Goal: Task Accomplishment & Management: Manage account settings

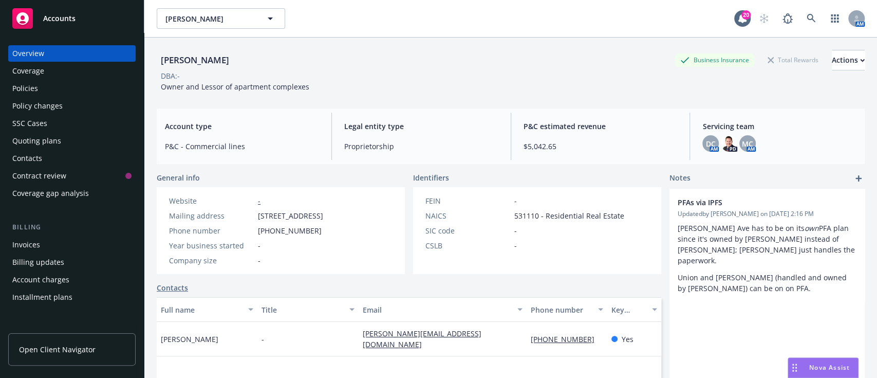
click at [45, 95] on div "Policies" at bounding box center [71, 88] width 119 height 16
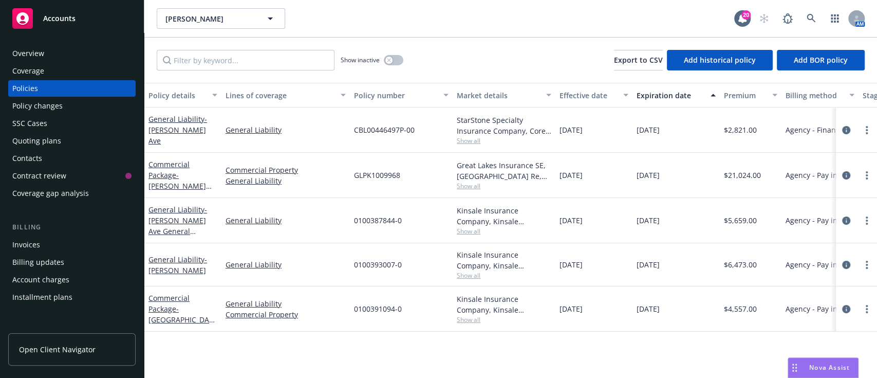
click at [45, 95] on div "Policies" at bounding box center [71, 88] width 119 height 16
click at [339, 249] on div "General Liability" at bounding box center [285, 264] width 128 height 43
click at [168, 309] on link "Commercial Package - Union Ave" at bounding box center [180, 314] width 65 height 42
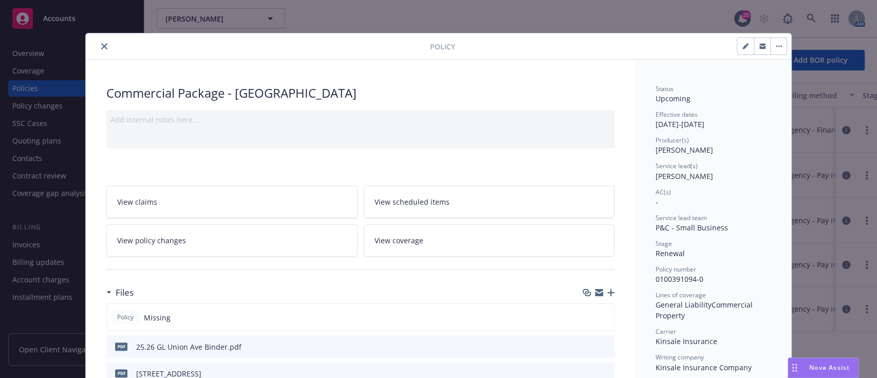
click at [607, 295] on div at bounding box center [598, 292] width 32 height 8
click at [607, 289] on icon "button" at bounding box center [610, 292] width 7 height 7
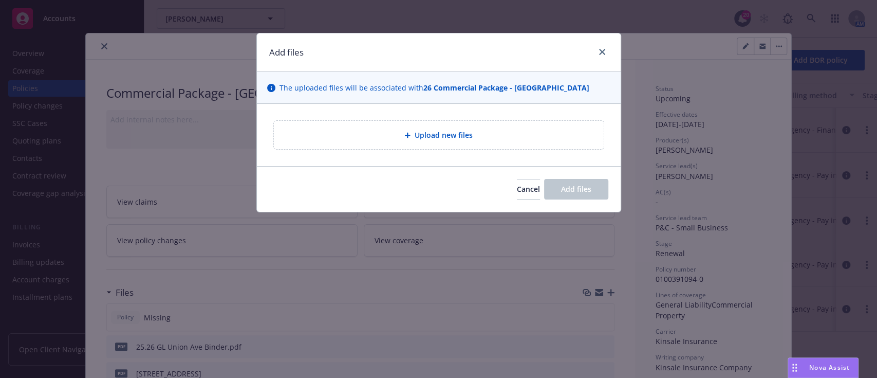
click at [507, 138] on div "Upload new files" at bounding box center [438, 135] width 313 height 12
click at [327, 136] on div "Upload new files" at bounding box center [438, 135] width 313 height 12
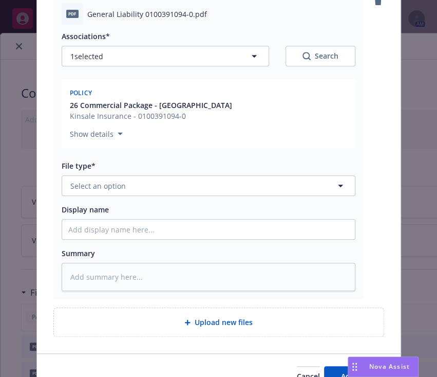
scroll to position [130, 0]
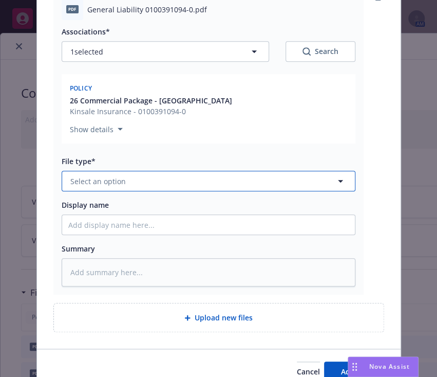
click at [235, 183] on button "Select an option" at bounding box center [209, 181] width 294 height 21
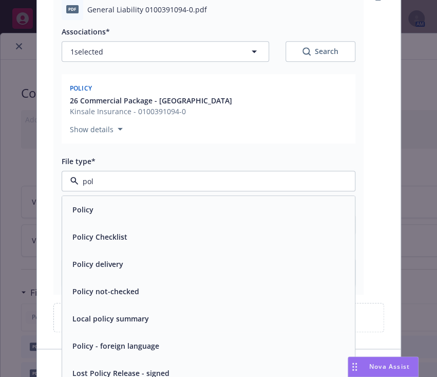
type input "pol"
click at [324, 361] on button "Add files" at bounding box center [356, 371] width 64 height 21
click at [217, 209] on div "Policy" at bounding box center [208, 209] width 280 height 15
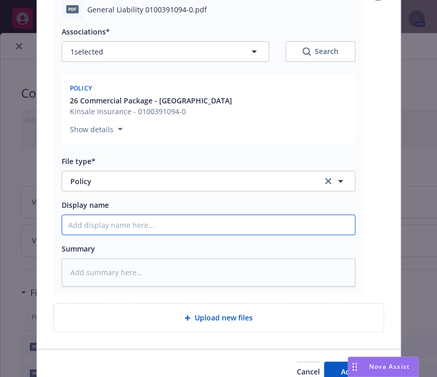
click at [206, 232] on input "Display name" at bounding box center [208, 225] width 293 height 20
type textarea "x"
type input "2"
type textarea "x"
type input "25"
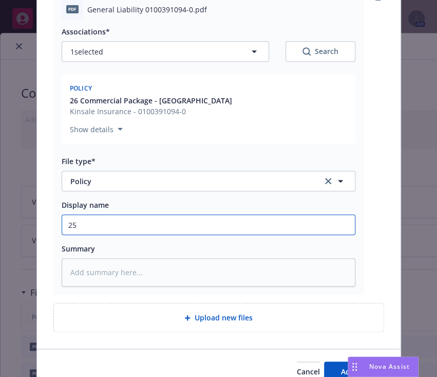
type textarea "x"
type input "25."
type textarea "x"
type input "25.2"
type textarea "x"
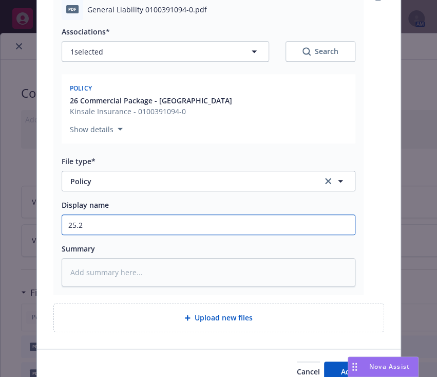
type input "25.26"
type textarea "x"
type input "25.26"
type textarea "x"
type input "25.26 U"
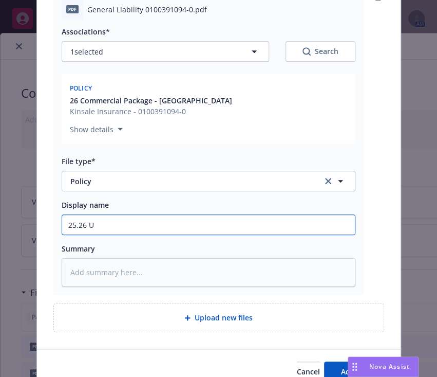
type textarea "x"
type input "25.26 Un"
type textarea "x"
type input "25.26 Uni"
type textarea "x"
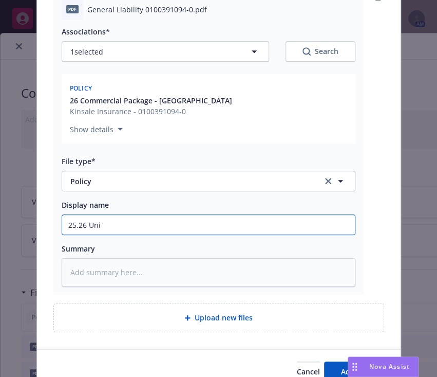
type input "25.26 Unio"
type textarea "x"
type input "25.26 Union"
type textarea "x"
type input "25.26 Union"
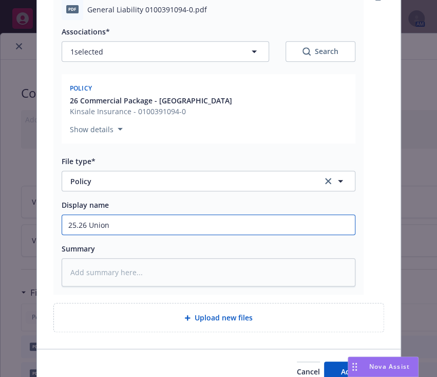
type textarea "x"
type input "25.26 Union A"
type textarea "x"
type input "25.26 Union"
type textarea "x"
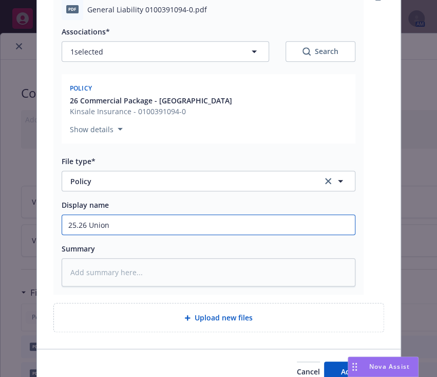
type input "25.26 Unio"
type textarea "x"
type input "25.26 Uni"
type textarea "x"
type input "25.26 Un"
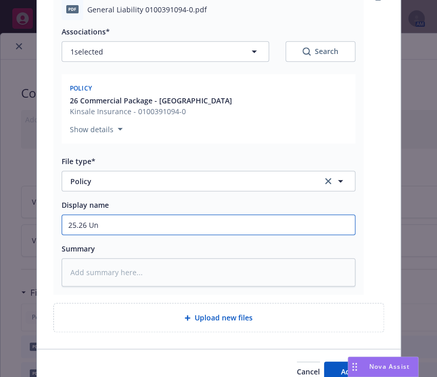
type textarea "x"
type input "25.26 U"
type textarea "x"
type input "25.26"
type textarea "x"
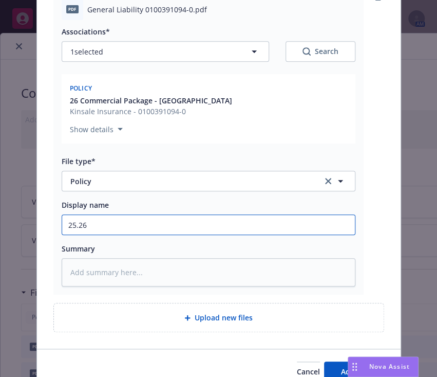
type input "25.26 G"
type textarea "x"
type input "25.26 Ge"
type textarea "x"
type input "25.26 G"
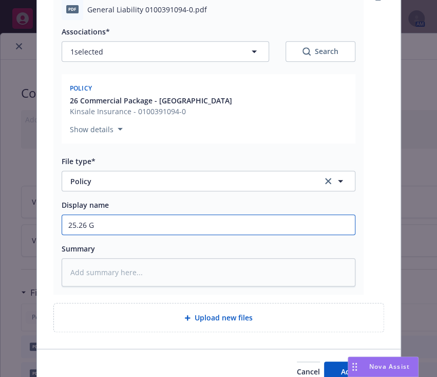
type textarea "x"
type input "25.26"
type textarea "x"
type input "25.26 U"
type textarea "x"
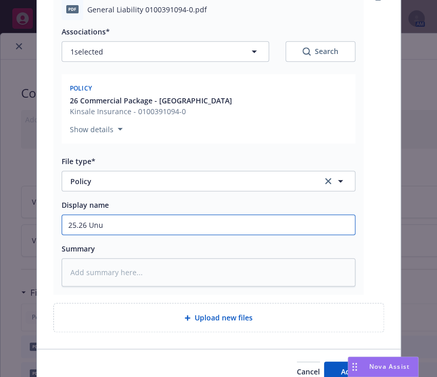
type input "25.26 Unui"
type textarea "x"
type input "25.26 Unuio"
type textarea "x"
type input "25.26 Unui"
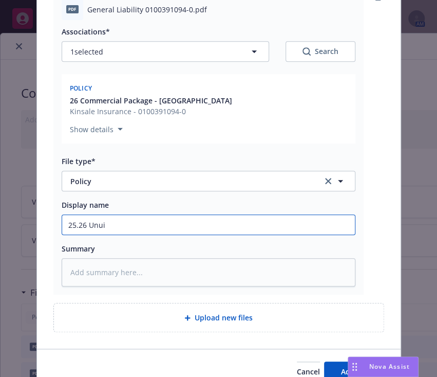
type textarea "x"
type input "25.26 Unu"
type textarea "x"
type input "25.26 Un"
type textarea "x"
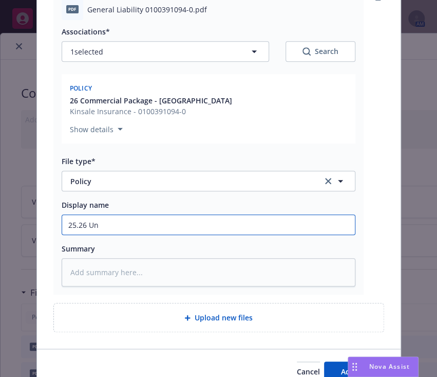
type input "25.26 Uni"
type textarea "x"
type input "25.26 Unio"
type textarea "x"
type input "25.26 Union"
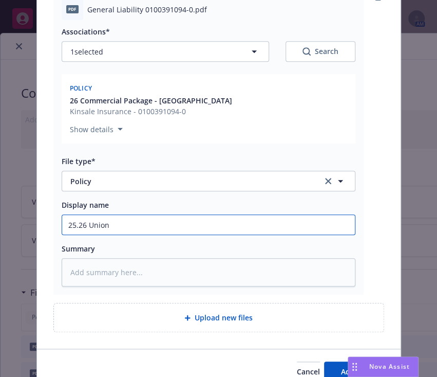
type textarea "x"
type input "25.26 Union"
type textarea "x"
type input "25.26 Union A"
type textarea "x"
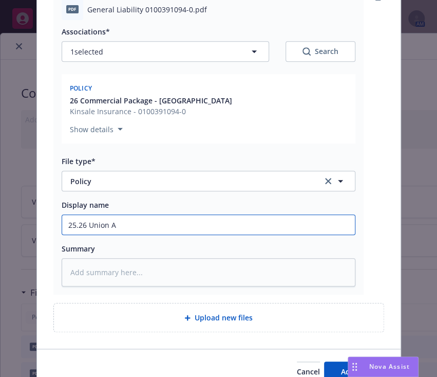
type input "25.26 Union Av"
type textarea "x"
type input "25.26 Union Ave"
type textarea "x"
type input "25.26 Union Ave"
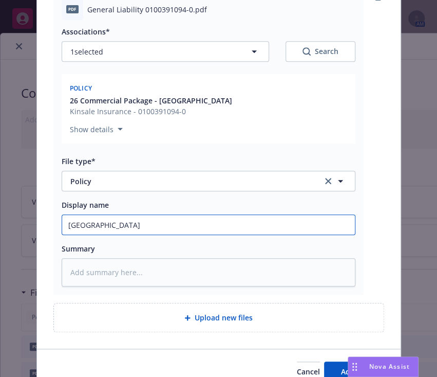
type textarea "x"
type input "25.26 Union Ave G"
type textarea "x"
type input "25.26 Union Ave Ge"
type textarea "x"
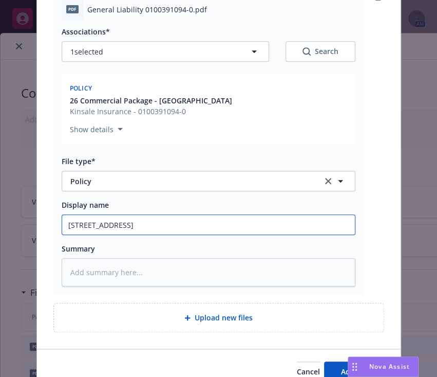
type input "25.26 Union Ave Gene"
type textarea "x"
type input "25.26 Union Ave Gener"
type textarea "x"
type input "25.26 Union Ave Genera"
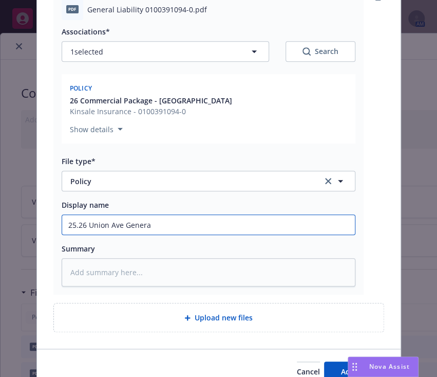
type textarea "x"
type input "25.26 Union Ave General"
type textarea "x"
type input "25.26 Union Ave General L"
type textarea "x"
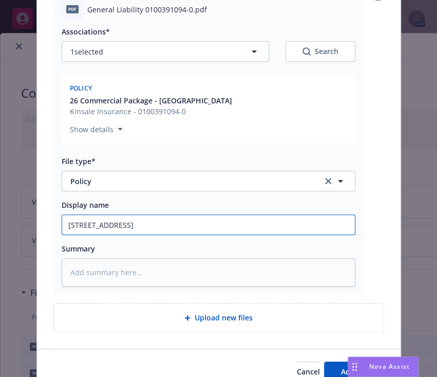
type input "25.26 Union Ave General Li"
type textarea "x"
type input "25.26 Union Ave General Lia"
type textarea "x"
type input "25.26 Union Ave General Liab"
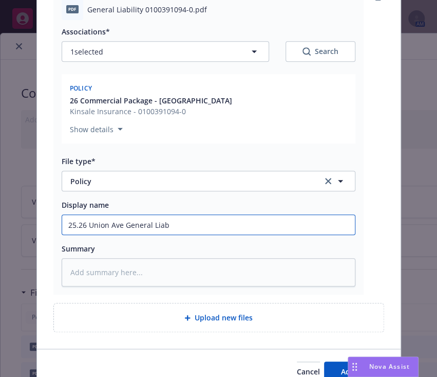
type textarea "x"
type input "25.26 Union Ave General Liabi"
type textarea "x"
type input "25.26 Union Ave General Liabil"
type textarea "x"
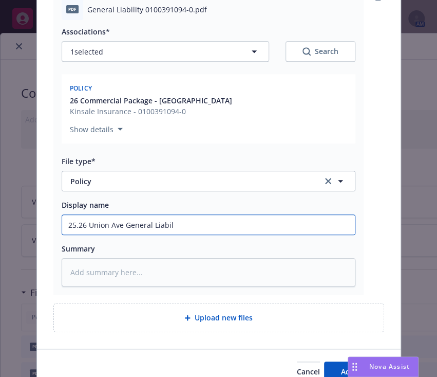
type input "25.26 Union Ave General Liabili"
type textarea "x"
type input "25.26 Union Ave General Liabilit"
type textarea "x"
type input "25.26 Union Ave General Liability"
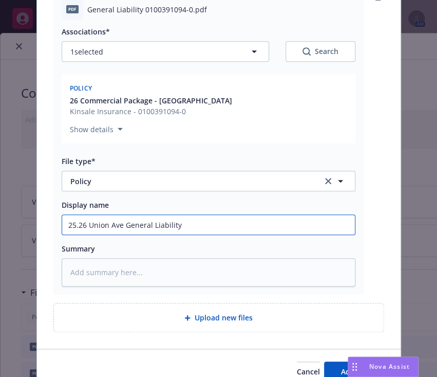
type textarea "x"
type input "25.26 Union Ave General Liability"
type textarea "x"
type input "25.26 Union Ave General Liability P"
type textarea "x"
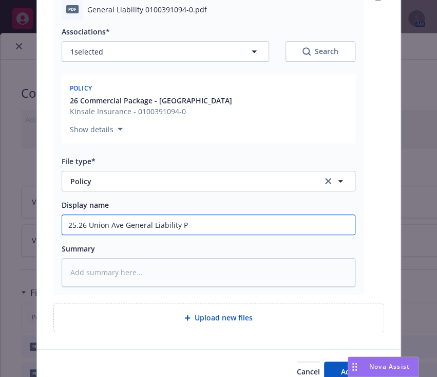
type input "25.26 Union Ave General Liability PO"
type textarea "x"
type input "25.26 Union Ave General Liability POl"
type textarea "x"
type input "25.26 Union Ave General Liability POli"
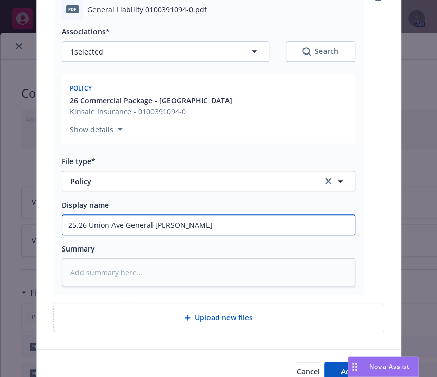
type textarea "x"
type input "25.26 Union Ave General Liability POlic"
type textarea "x"
type input "25.26 Union Ave General Liability POli"
type textarea "x"
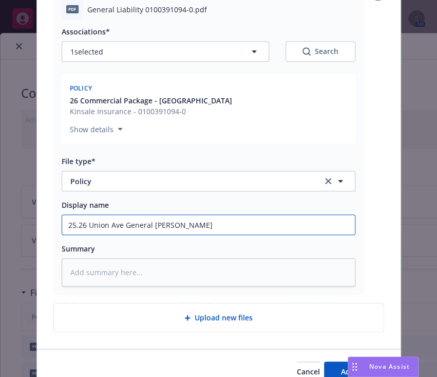
type input "25.26 Union Ave General Liability POl"
type textarea "x"
type input "25.26 Union Ave General Liability PO"
type textarea "x"
type input "25.26 Union Ave General Liability P"
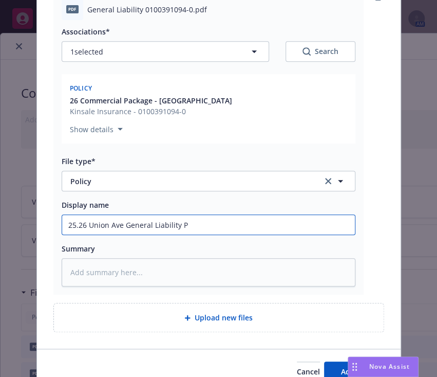
type textarea "x"
type input "25.26 Union Ave General Liability Po"
type textarea "x"
type input "25.26 Union Ave General Liability Pol"
type textarea "x"
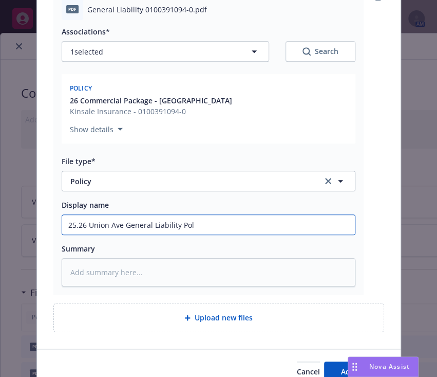
type input "25.26 Union Ave General Liability Poli"
type textarea "x"
type input "25.26 Union Ave General Liability Polic"
type textarea "x"
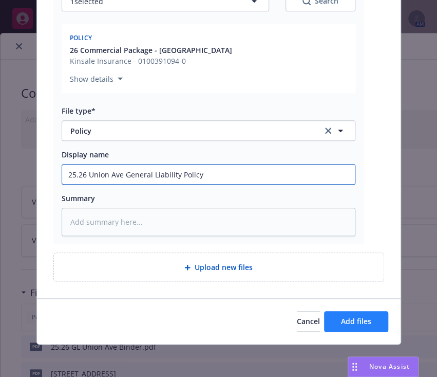
type input "25.26 Union Ave General Liability Policy"
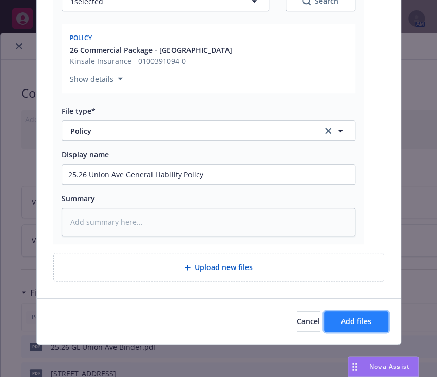
click at [364, 326] on button "Add files" at bounding box center [356, 321] width 64 height 21
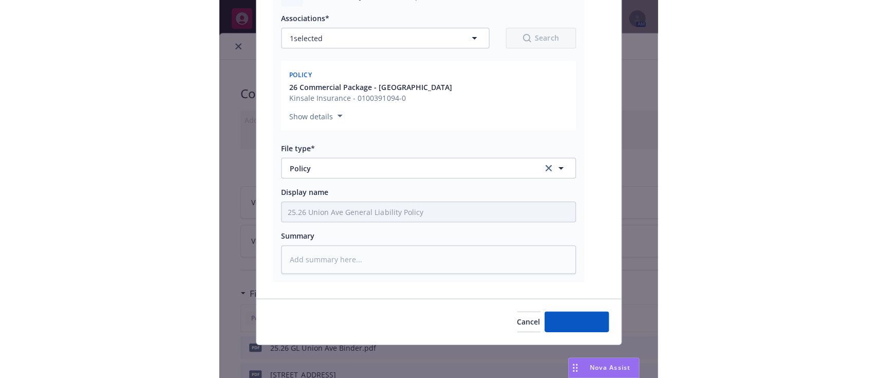
scroll to position [143, 0]
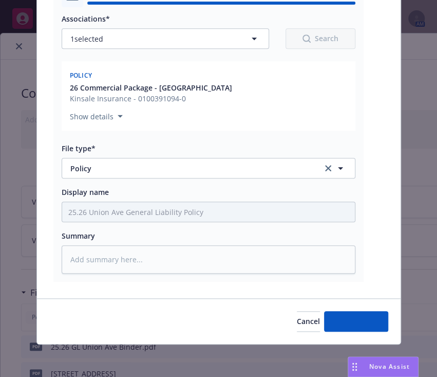
type textarea "x"
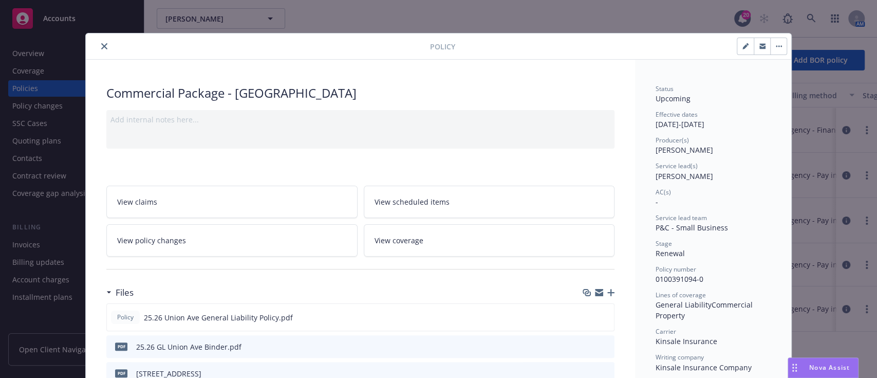
click at [101, 46] on icon "close" at bounding box center [104, 46] width 6 height 6
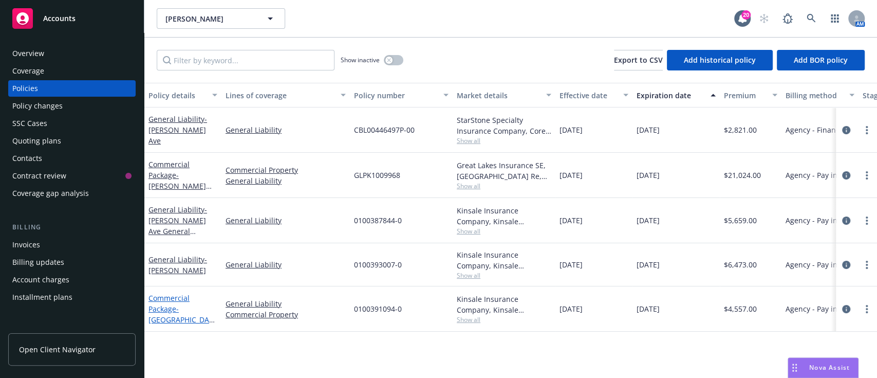
click at [178, 302] on link "Commercial Package - Union Ave" at bounding box center [180, 314] width 65 height 42
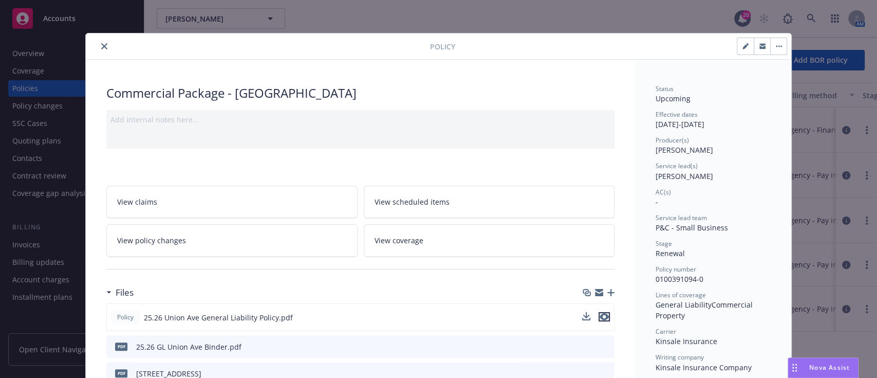
click at [603, 317] on icon "preview file" at bounding box center [603, 316] width 9 height 7
click at [742, 45] on icon "button" at bounding box center [745, 46] width 6 height 6
select select "RENEWAL"
select select "12"
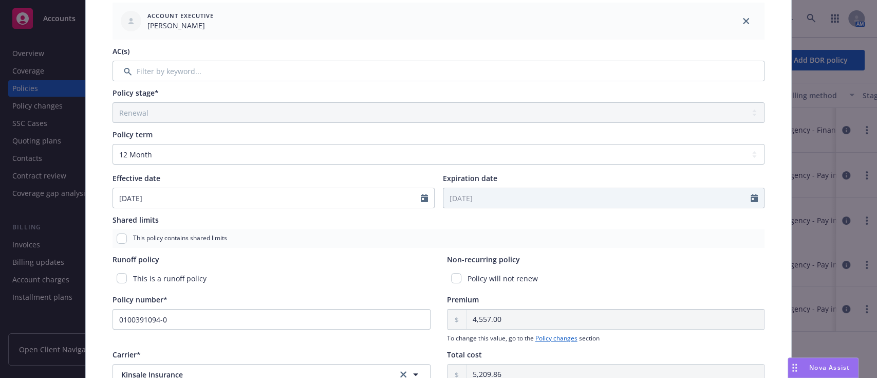
scroll to position [255, 0]
select select "5"
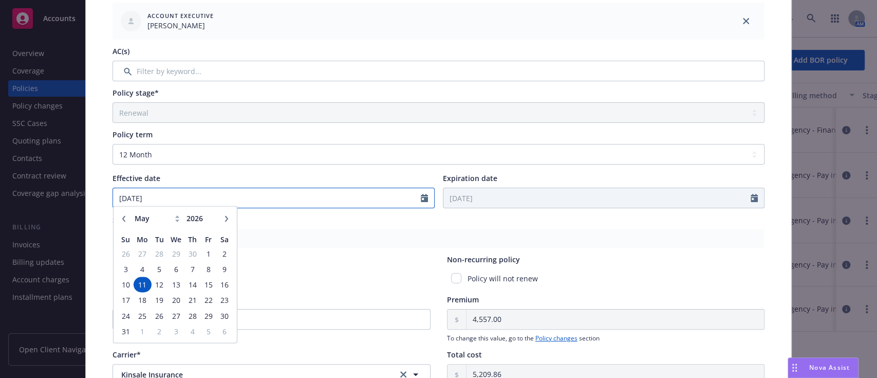
click at [279, 194] on input "05/11/2026" at bounding box center [267, 198] width 308 height 20
drag, startPoint x: 156, startPoint y: 200, endPoint x: 70, endPoint y: 194, distance: 85.5
drag, startPoint x: 70, startPoint y: 194, endPoint x: 389, endPoint y: 190, distance: 319.0
click at [389, 190] on input "05/11/2026" at bounding box center [267, 198] width 308 height 20
type input "08/14/2025"
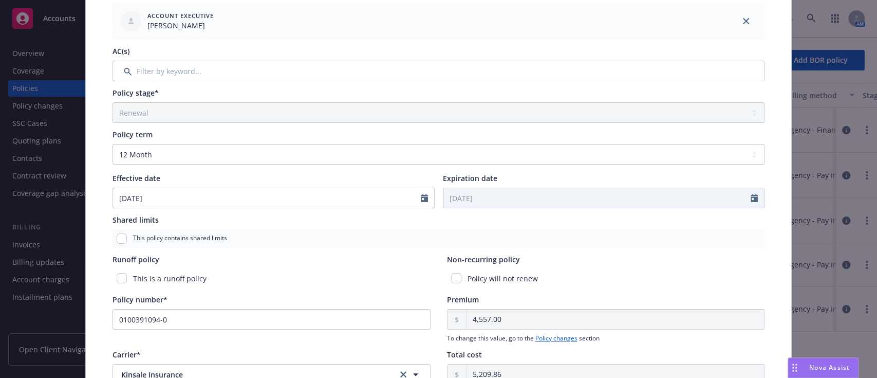
type input "08/14/2026"
click at [385, 243] on div "This policy contains shared limits" at bounding box center [438, 238] width 652 height 18
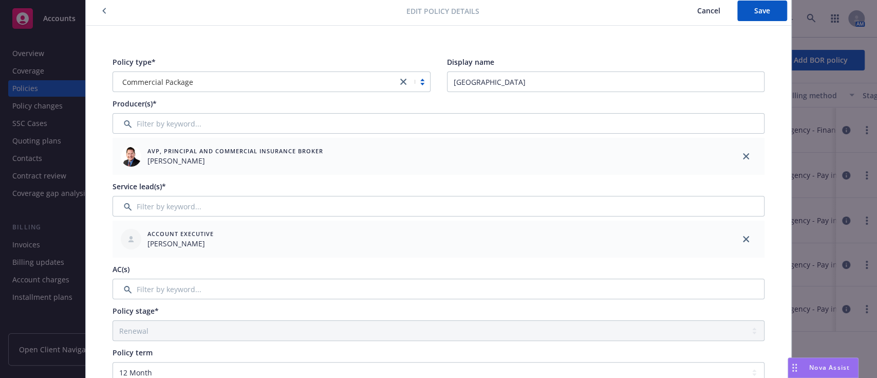
scroll to position [0, 0]
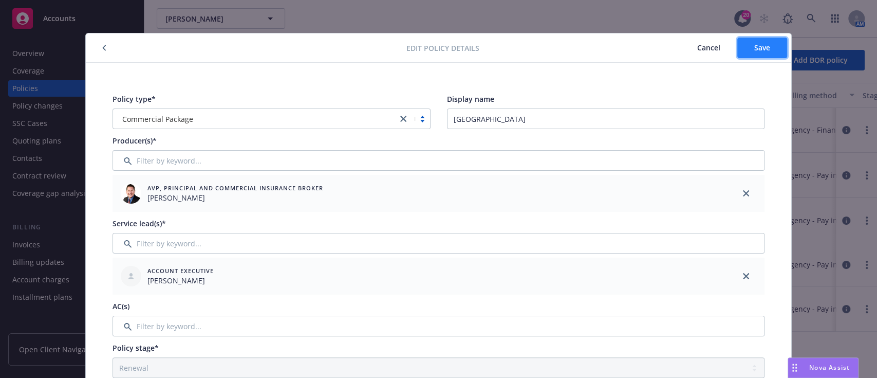
click at [769, 53] on button "Save" at bounding box center [762, 47] width 50 height 21
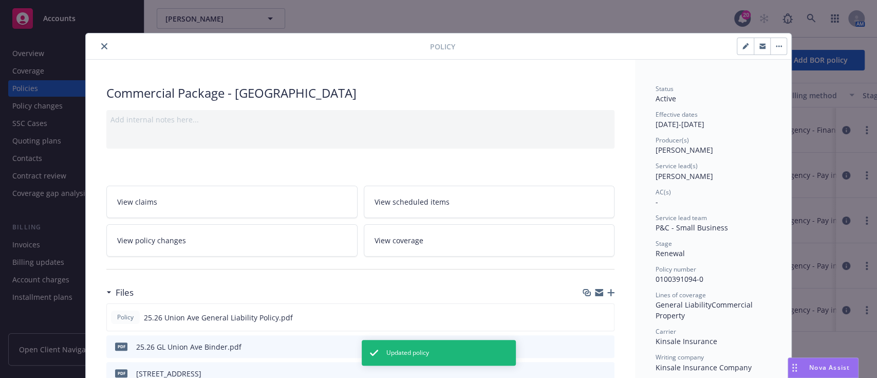
click at [98, 49] on button "close" at bounding box center [104, 46] width 12 height 12
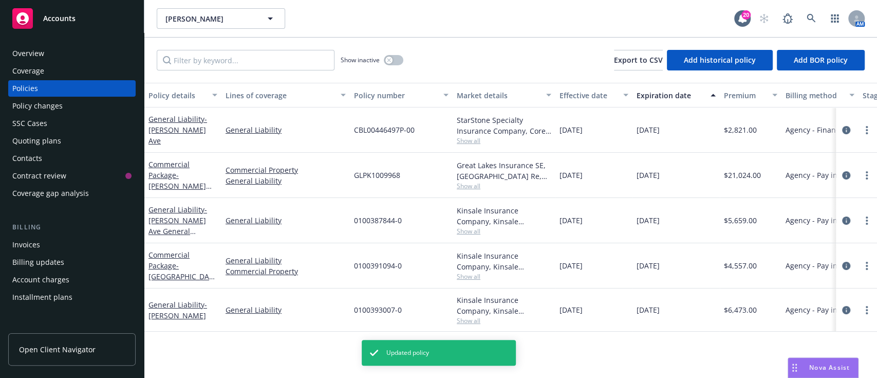
click at [97, 49] on div "Overview" at bounding box center [71, 53] width 119 height 16
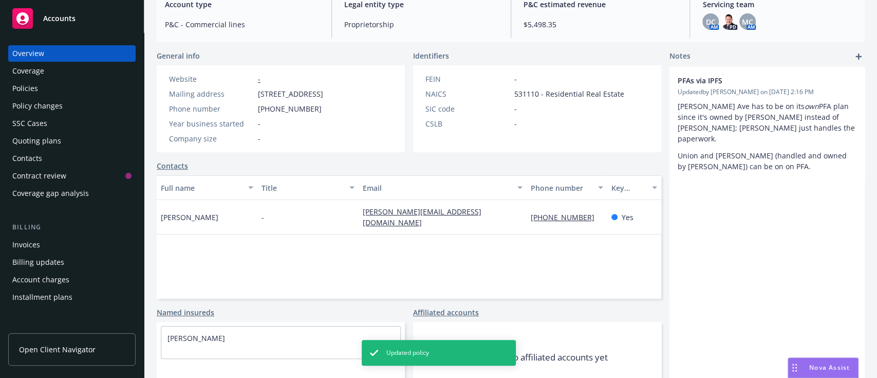
scroll to position [124, 0]
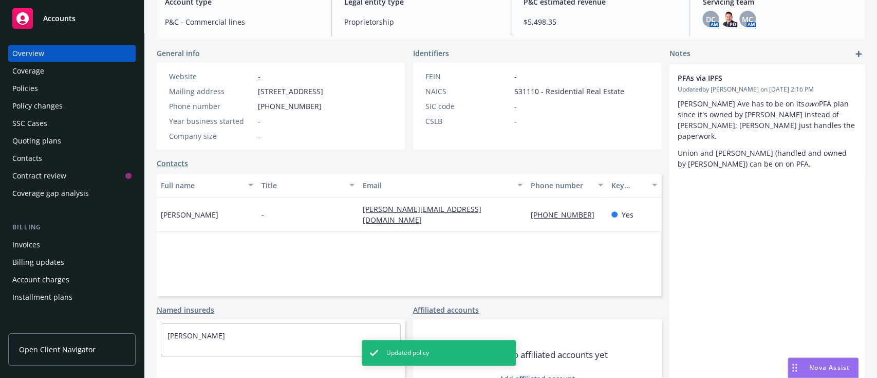
drag, startPoint x: 351, startPoint y: 360, endPoint x: 390, endPoint y: 220, distance: 145.4
click at [390, 220] on div "General info Website - Mailing address 12 Elmwood Ct, San Rafael, CA, 94901 Pho…" at bounding box center [409, 230] width 504 height 365
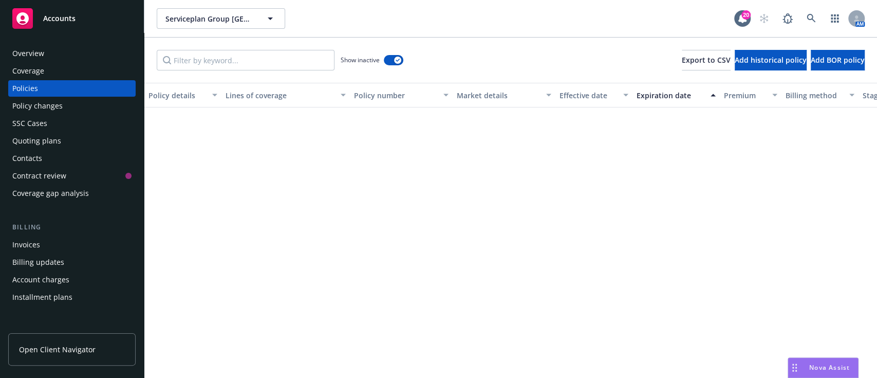
scroll to position [381, 0]
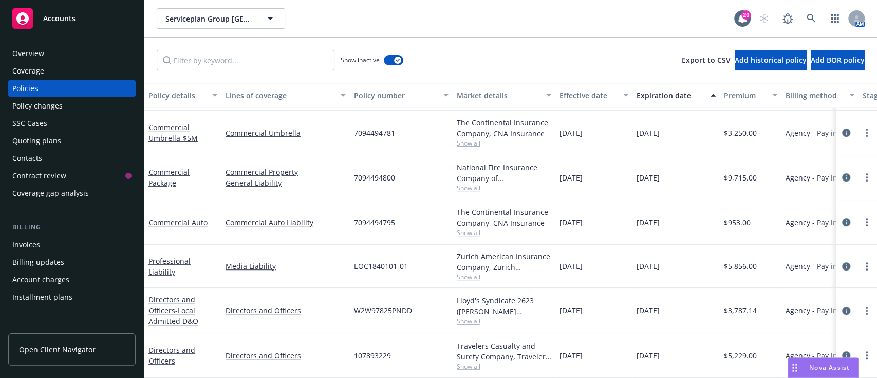
click at [406, 55] on div "Show inactive Export to CSV Add historical policy Add BOR policy" at bounding box center [510, 59] width 732 height 45
click at [394, 60] on div "button" at bounding box center [397, 60] width 7 height 7
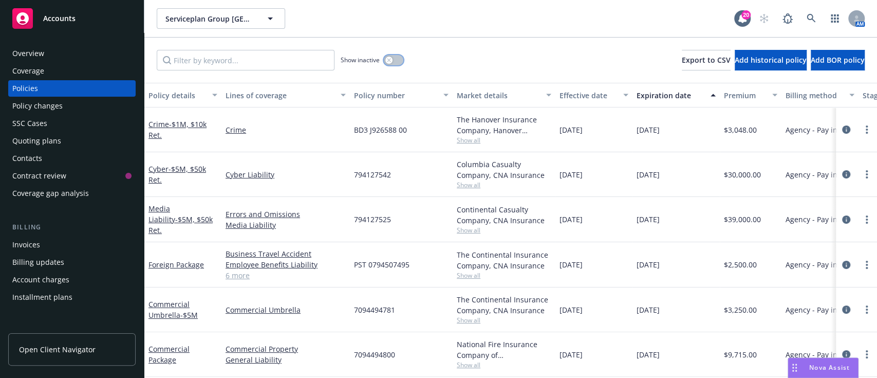
click at [387, 57] on div "button" at bounding box center [388, 60] width 7 height 7
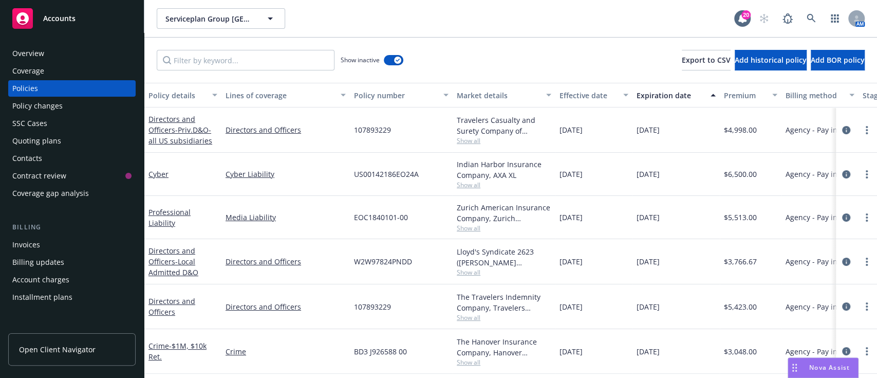
click at [359, 276] on div "W2W97824PNDD" at bounding box center [401, 261] width 103 height 45
click at [849, 174] on div at bounding box center [856, 174] width 33 height 12
click at [866, 174] on circle "more" at bounding box center [867, 174] width 2 height 2
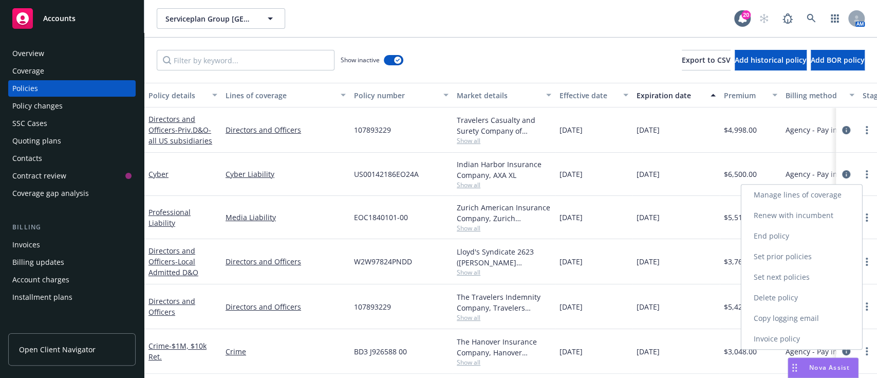
click at [793, 208] on link "Renew with incumbent" at bounding box center [801, 215] width 121 height 21
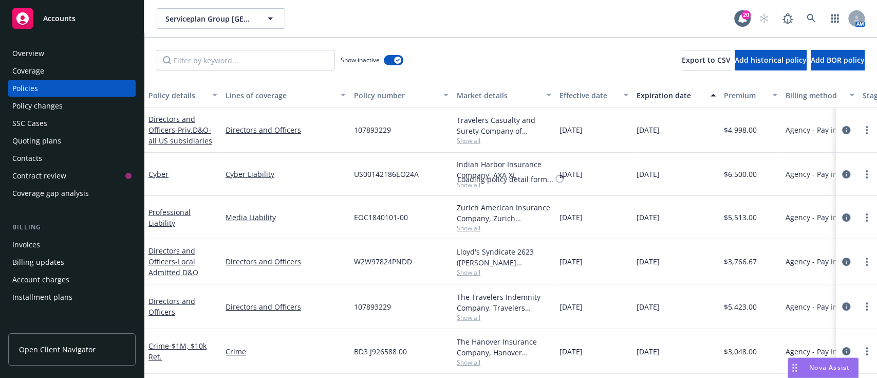
select select "12"
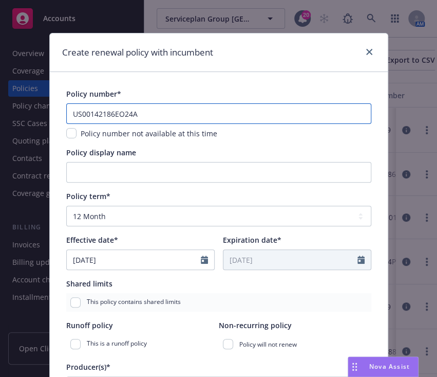
click at [252, 120] on input "US00142186EO24A" at bounding box center [218, 113] width 305 height 21
paste input "5"
type input "US00142186EO25A"
type textarea "x"
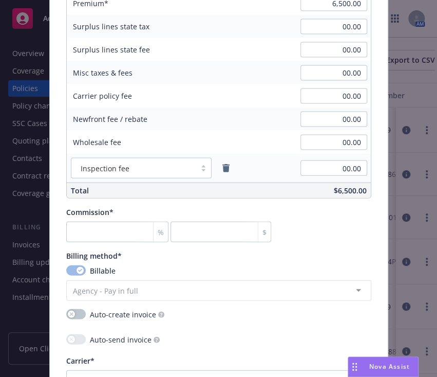
scroll to position [657, 0]
type input "US00142186EO25A"
click at [220, 168] on link "remove" at bounding box center [226, 167] width 12 height 12
type textarea "x"
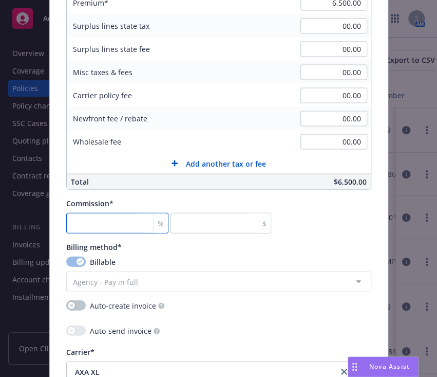
click at [88, 228] on input "number" at bounding box center [117, 223] width 102 height 21
type input "1"
type input "65"
type textarea "x"
type input "15"
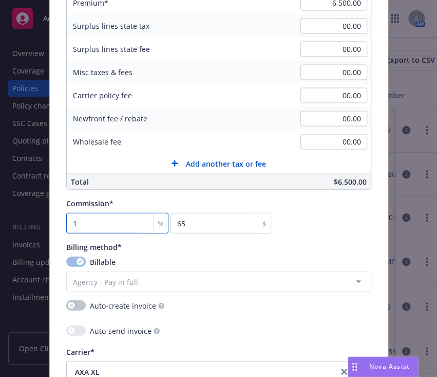
type input "975"
type textarea "x"
type input "15"
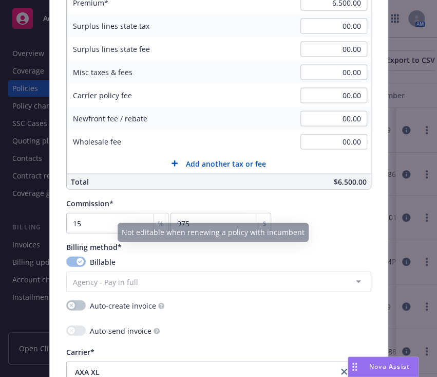
type textarea "x"
click at [335, 239] on div "Policy number* US00142186EO25A Policy number not available at this time Policy …" at bounding box center [218, 245] width 305 height 1628
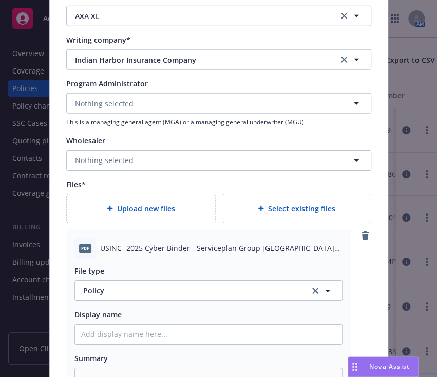
scroll to position [1118, 0]
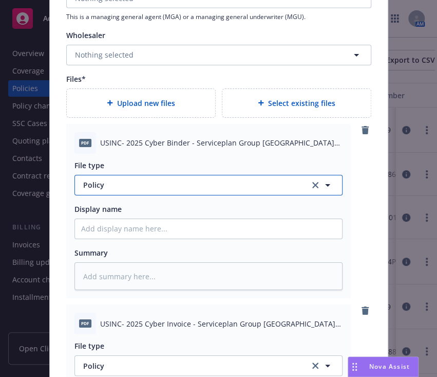
click at [195, 188] on span "Policy" at bounding box center [190, 184] width 215 height 11
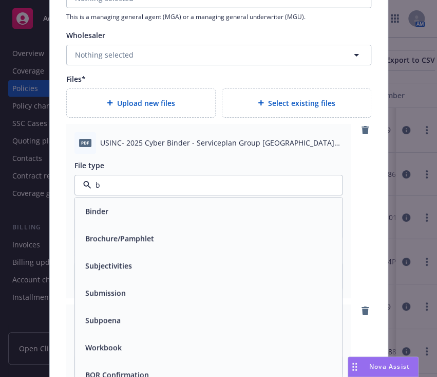
type input "bi"
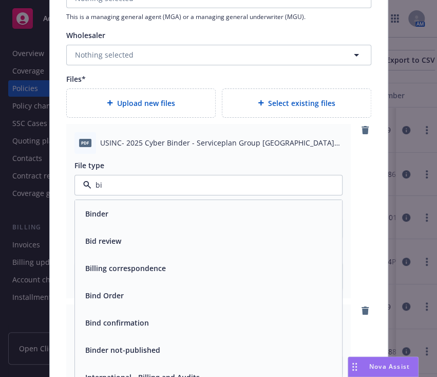
click at [187, 206] on div "Binder" at bounding box center [208, 213] width 255 height 15
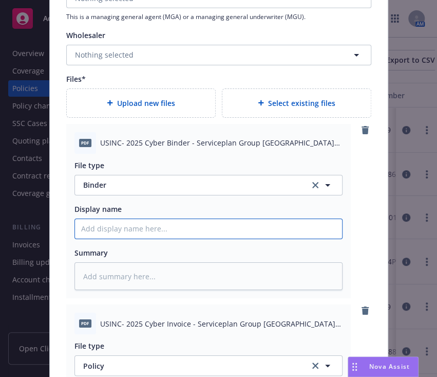
click at [171, 221] on input "Policy display name" at bounding box center [208, 229] width 267 height 20
type textarea "x"
type input "2"
type textarea "x"
type input "25."
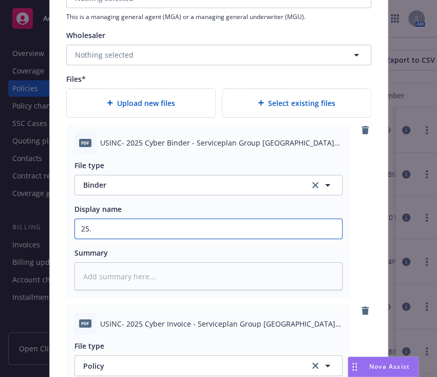
type textarea "x"
type input "25.2"
type textarea "x"
type input "25.25"
type textarea "x"
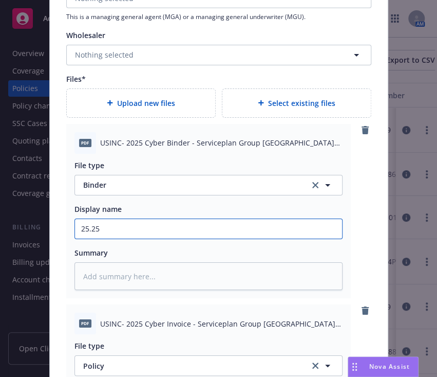
type input "25.256"
type textarea "x"
type input "25.25"
type textarea "x"
type input "25.2"
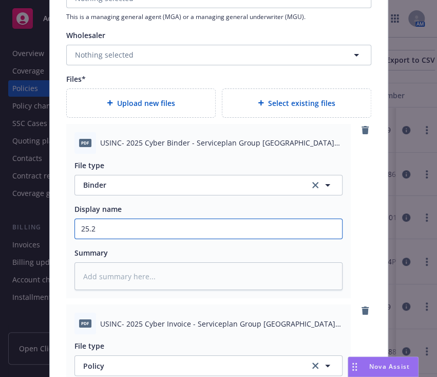
type textarea "x"
type input "25.26"
type textarea "x"
type input "25.26"
type textarea "x"
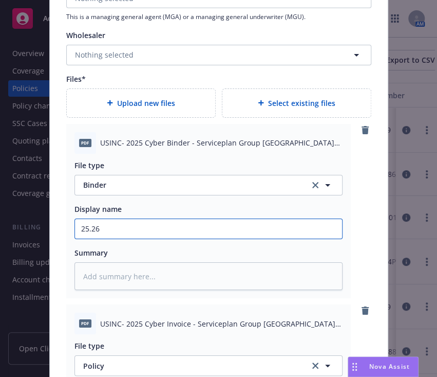
type input "25.26 C"
type textarea "x"
type input "25.26 Cy"
type textarea "x"
type input "25.26 Cyb"
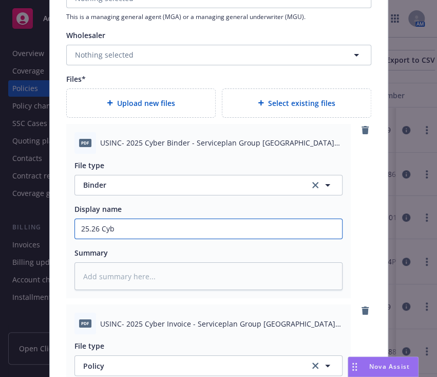
type textarea "x"
type input "25.26 Cybe"
type textarea "x"
type input "25.26 Cyber"
type textarea "x"
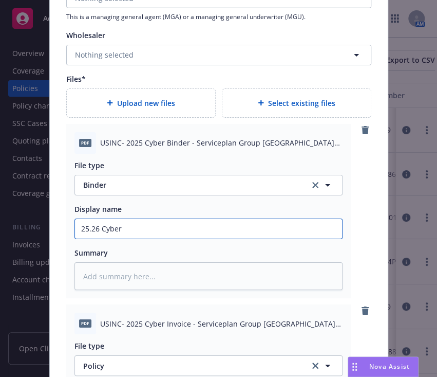
type input "25.26 Cyber B"
type textarea "x"
type input "25.26 Cyber Bi"
type textarea "x"
type input "25.26 Cyber Bin"
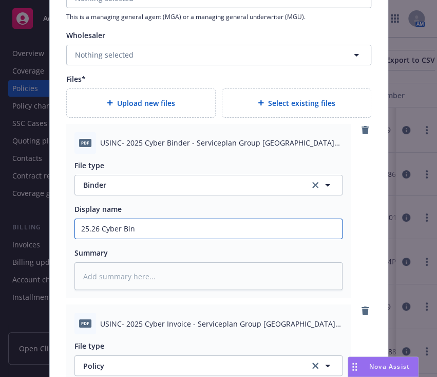
type textarea "x"
type input "25.26 Cyber Bind"
type textarea "x"
type input "25.26 Cyber Binde"
type textarea "x"
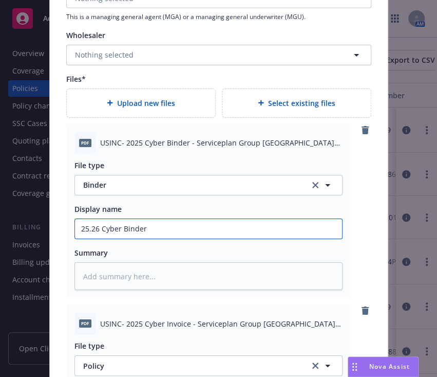
scroll to position [1320, 0]
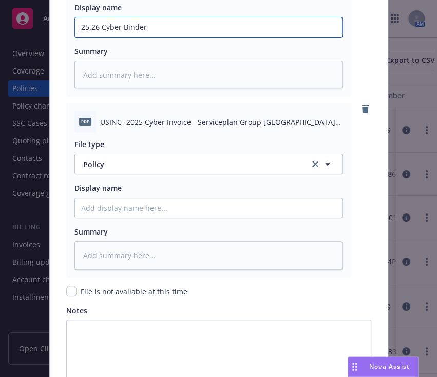
type input "25.26 Cyber Binder"
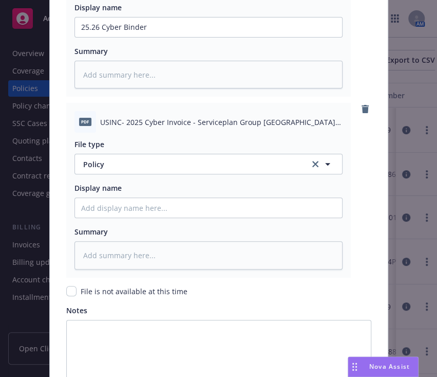
click at [181, 153] on div "File type Policy Policy" at bounding box center [208, 156] width 268 height 35
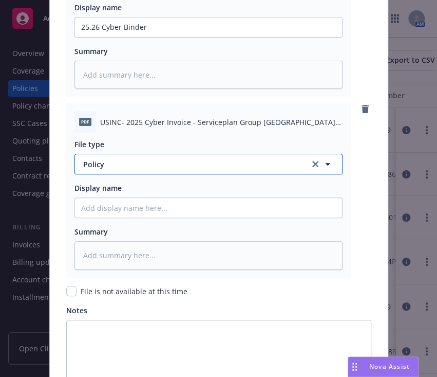
click at [180, 165] on span "Policy" at bounding box center [190, 164] width 215 height 11
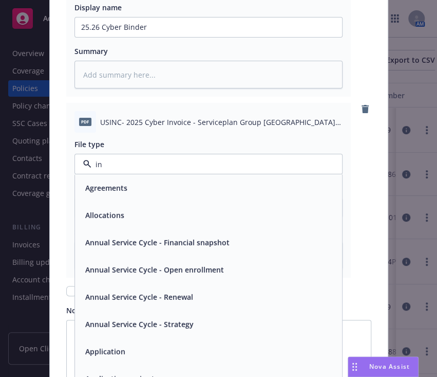
type input "inv"
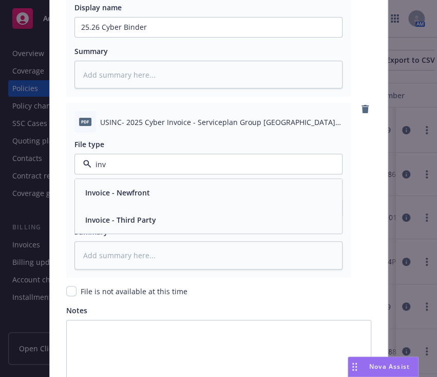
click at [171, 189] on div "Invoice - Newfront" at bounding box center [208, 192] width 255 height 15
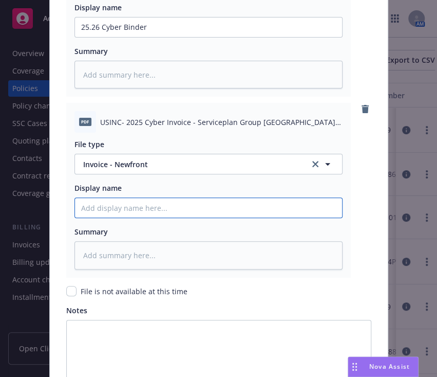
click at [163, 37] on input "Policy display name" at bounding box center [208, 27] width 267 height 20
type textarea "x"
type input "2"
type textarea "x"
type input "25"
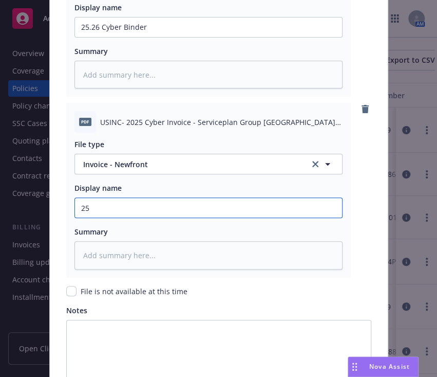
type textarea "x"
type input "25."
type textarea "x"
type input "25.2"
type textarea "x"
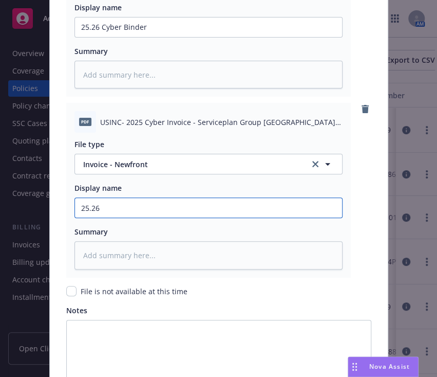
type input "25.26"
type textarea "x"
type input "25.26 C"
type textarea "x"
type input "25.26 Cu"
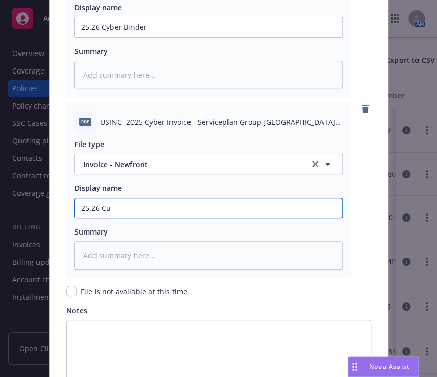
type textarea "x"
type input "25.26 C"
type textarea "x"
type input "25.26 Cy"
type textarea "x"
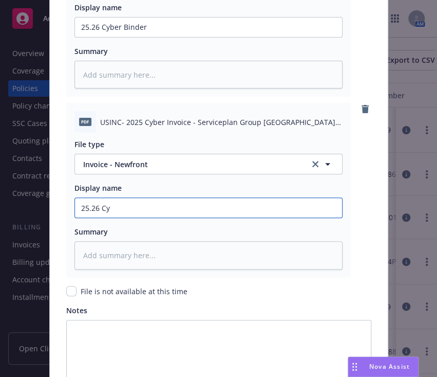
type input "25.26 Cyb"
type textarea "x"
type input "25.26 Cybe"
type textarea "x"
type input "25.26 Cyber"
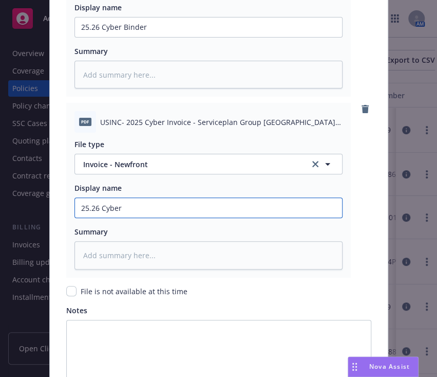
type textarea "x"
type input "25.26 Cyber"
type textarea "x"
type input "25.26 Cyber C"
type textarea "x"
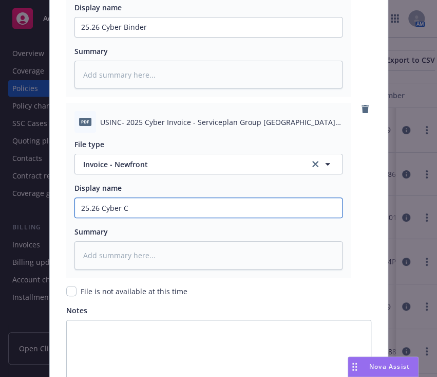
type input "25.26 Cyber Ca"
type textarea "x"
type input "25.26 Cyber Car"
type textarea "x"
type input "25.26 Cyber Carr"
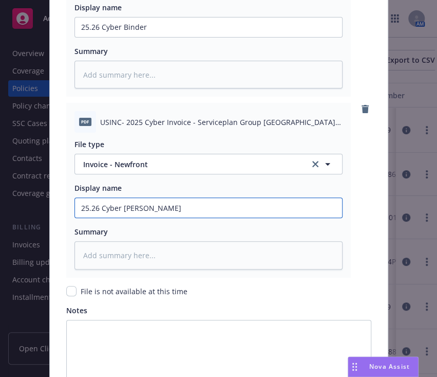
type textarea "x"
type input "25.26 Cyber Carrie"
type textarea "x"
type input "25.26 Cyber Carrier"
type textarea "x"
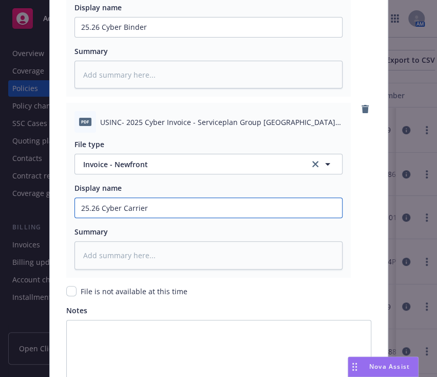
type input "25.26 Cyber Carrier"
type textarea "x"
type input "25.26 Cyber Carrier I"
type textarea "x"
type input "25.26 Cyber Carrier In"
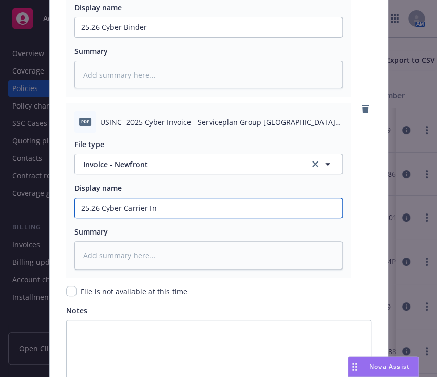
type textarea "x"
type input "25.26 Cyber Carrier Inv"
type textarea "x"
type input "25.26 Cyber Carrier Invo"
type textarea "x"
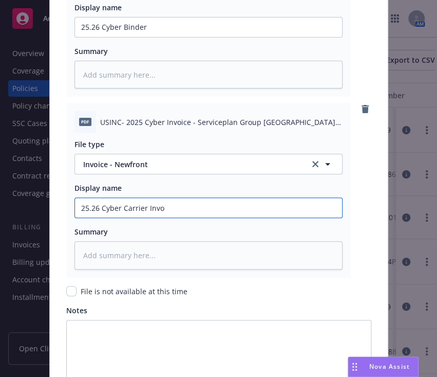
type input "25.26 Cyber Carrier Invoi"
type textarea "x"
type input "25.26 Cyber Carrier Invoic"
type textarea "x"
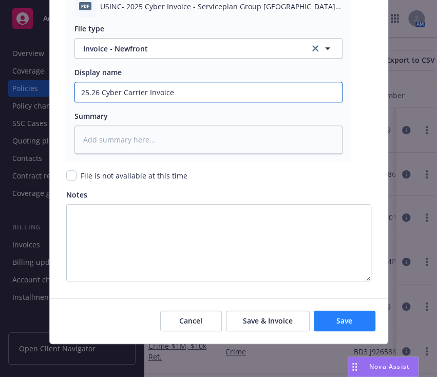
type input "25.26 Cyber Carrier Invoice"
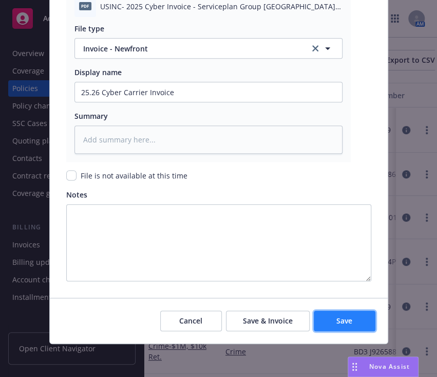
click at [339, 321] on span "Save" at bounding box center [344, 320] width 16 height 10
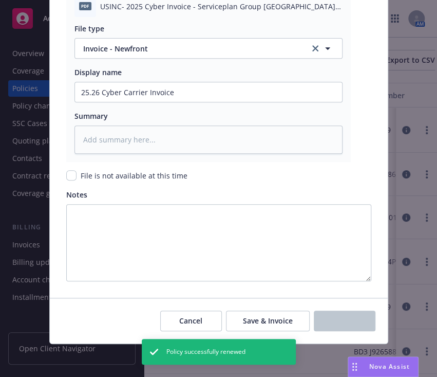
type textarea "x"
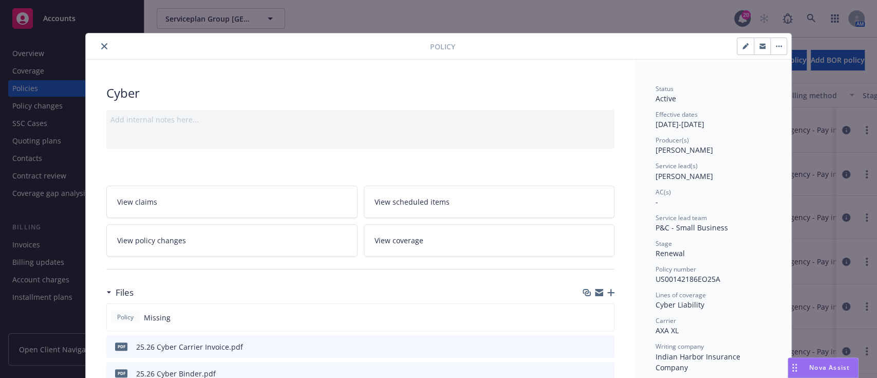
click at [101, 44] on icon "close" at bounding box center [104, 46] width 6 height 6
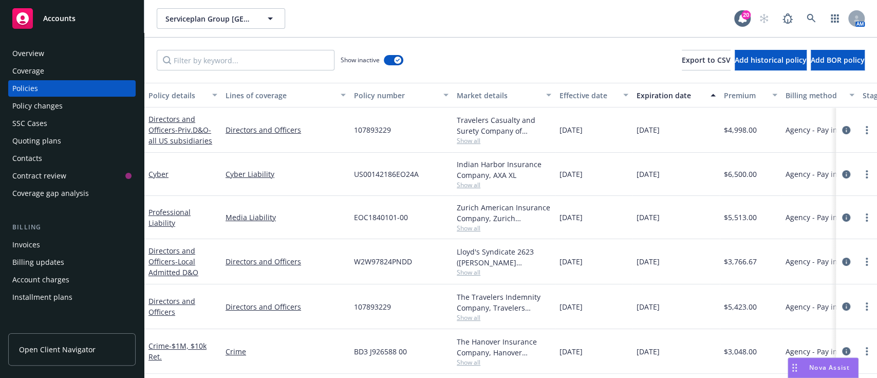
click at [43, 239] on div "Invoices" at bounding box center [71, 244] width 119 height 16
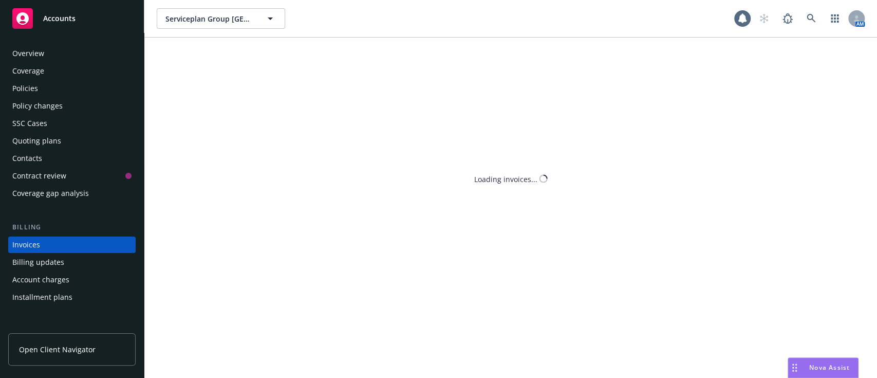
scroll to position [39, 0]
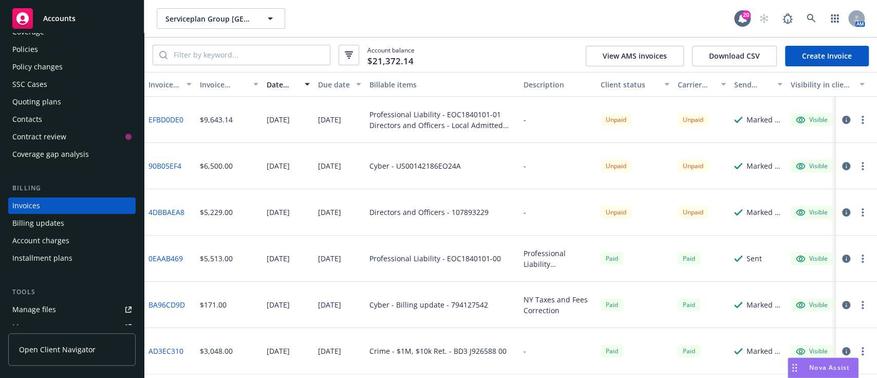
click at [809, 52] on link "Create Invoice" at bounding box center [827, 56] width 84 height 21
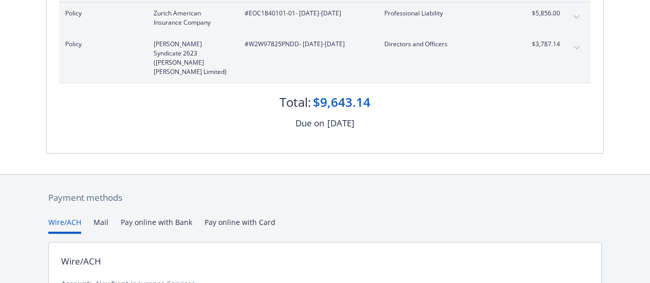
scroll to position [171, 0]
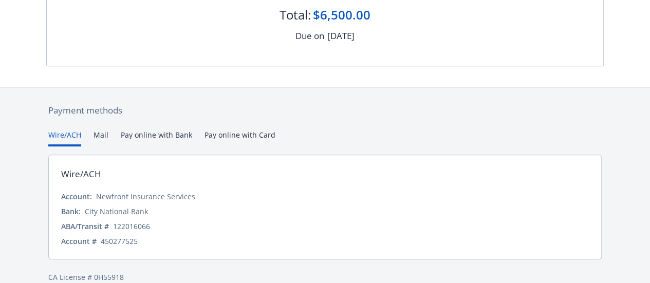
scroll to position [220, 0]
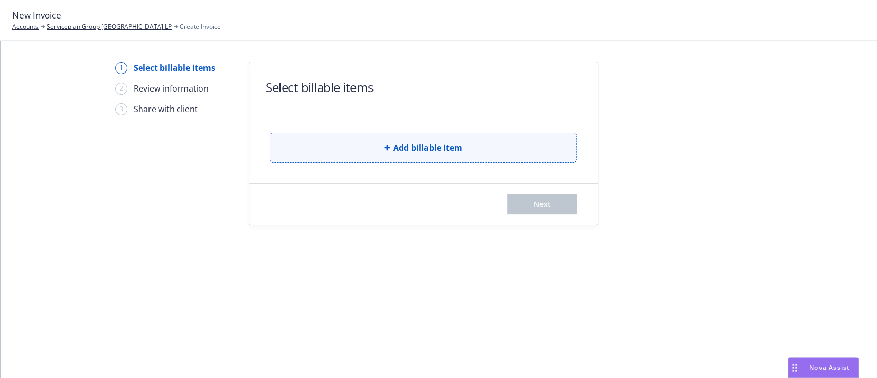
click at [414, 145] on span "Add billable item" at bounding box center [427, 147] width 69 height 12
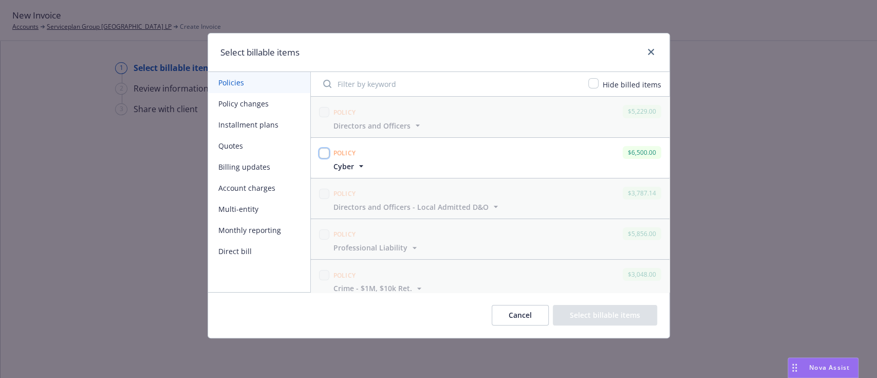
click at [323, 152] on input "checkbox" at bounding box center [324, 153] width 10 height 10
checkbox input "true"
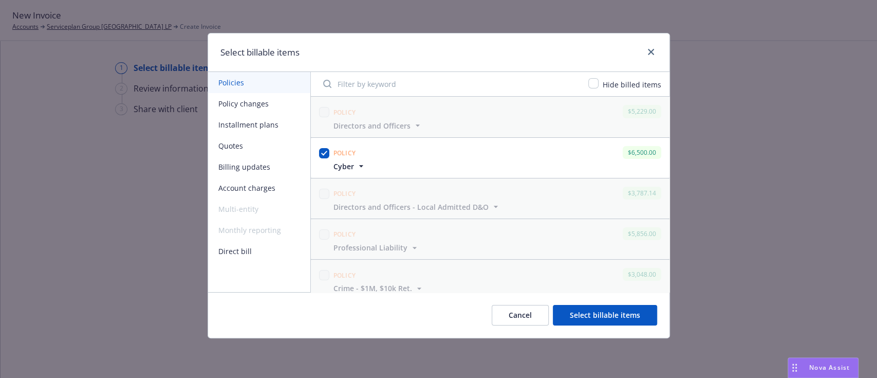
click at [585, 316] on button "Select billable items" at bounding box center [605, 315] width 104 height 21
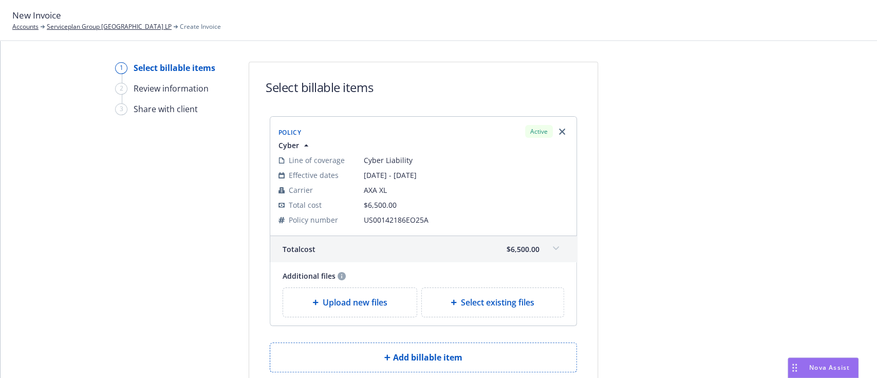
scroll to position [77, 0]
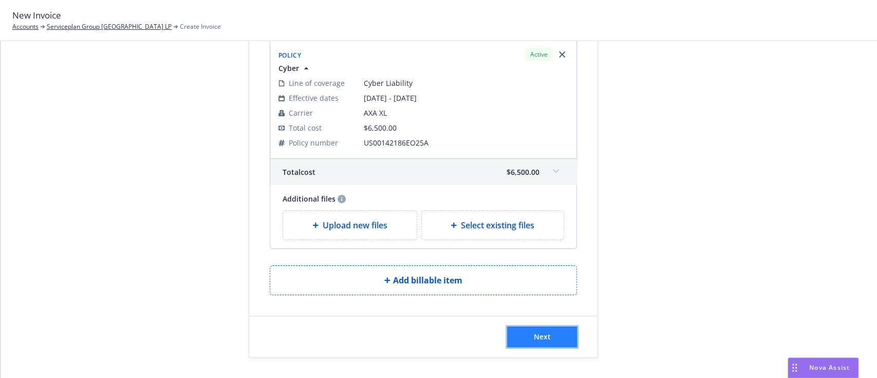
click at [549, 337] on button "Next" at bounding box center [542, 336] width 70 height 21
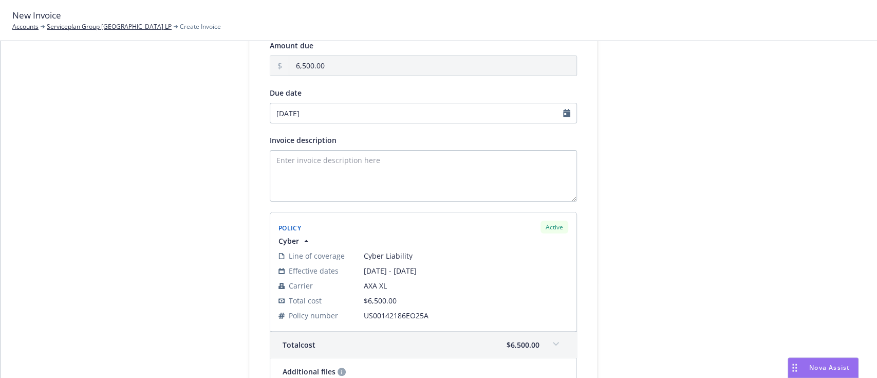
scroll to position [203, 0]
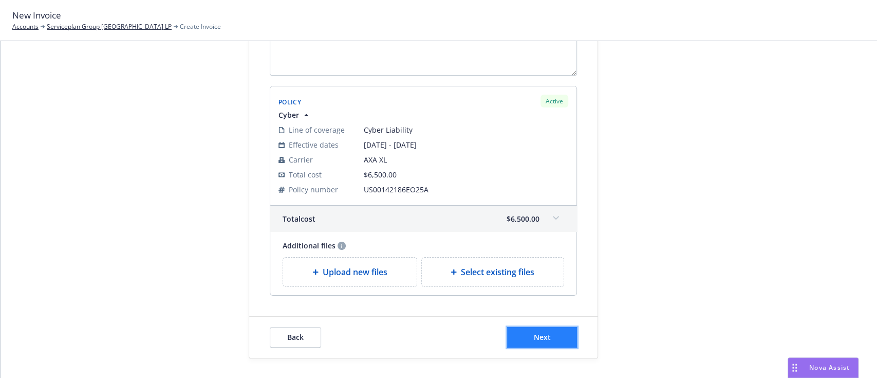
click at [539, 336] on span "Next" at bounding box center [542, 337] width 17 height 10
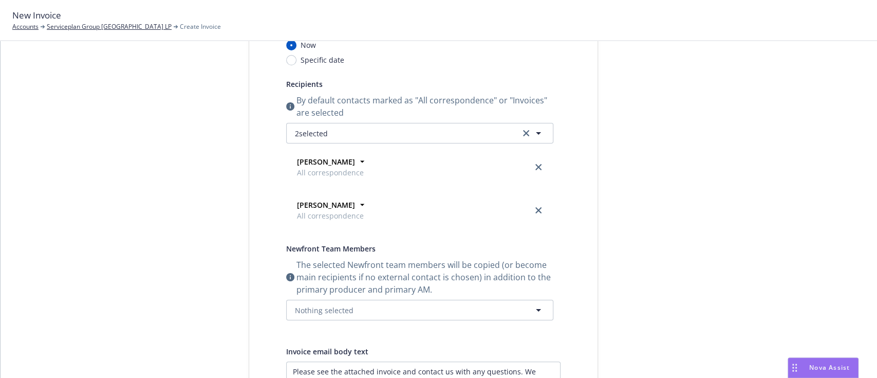
scroll to position [0, 0]
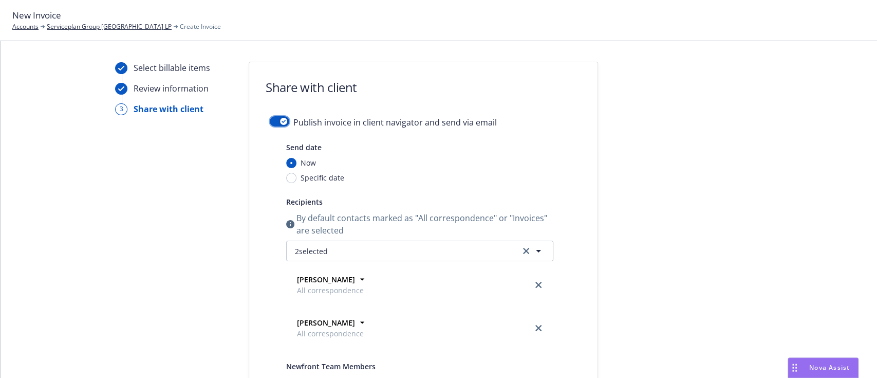
click at [271, 122] on button "button" at bounding box center [280, 121] width 20 height 10
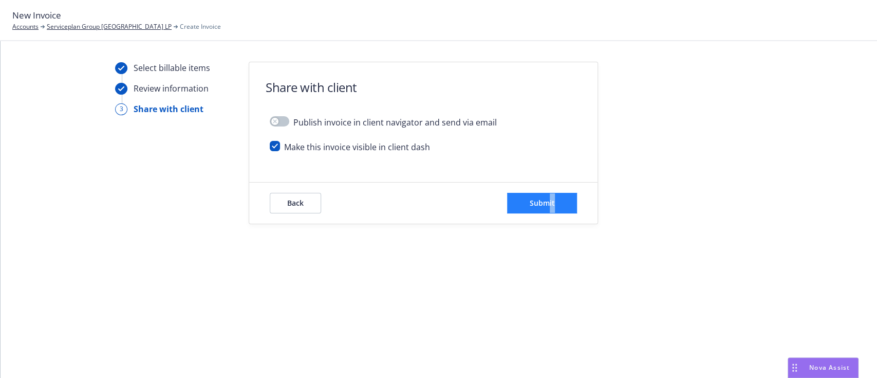
drag, startPoint x: 555, startPoint y: 191, endPoint x: 550, endPoint y: 208, distance: 17.6
click at [550, 208] on div "Back Submit" at bounding box center [423, 202] width 348 height 41
click at [550, 208] on button "Submit" at bounding box center [542, 203] width 70 height 21
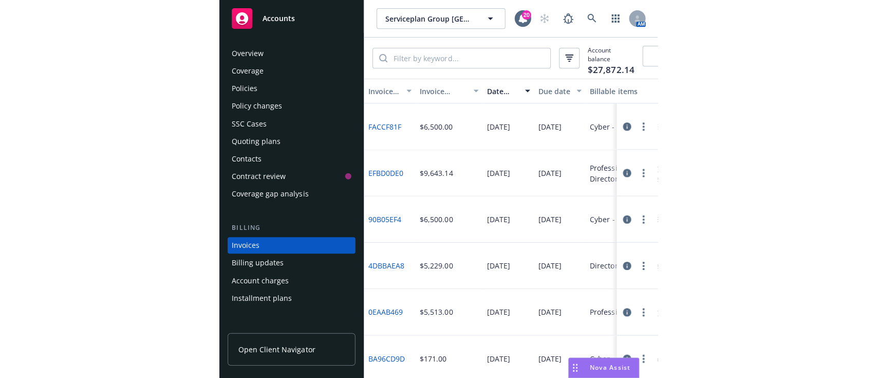
scroll to position [39, 0]
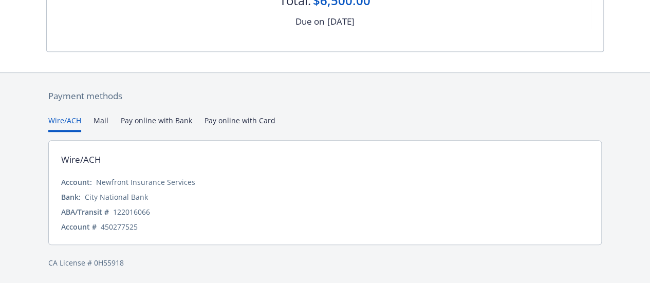
scroll to position [220, 0]
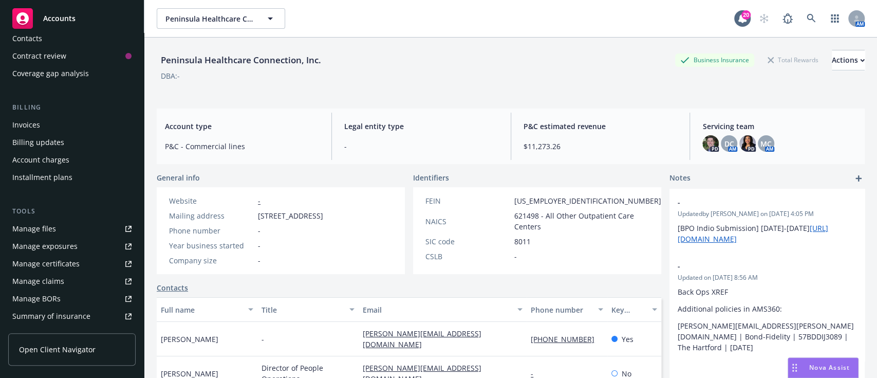
scroll to position [120, 0]
click at [58, 257] on div "Manage certificates" at bounding box center [45, 263] width 67 height 16
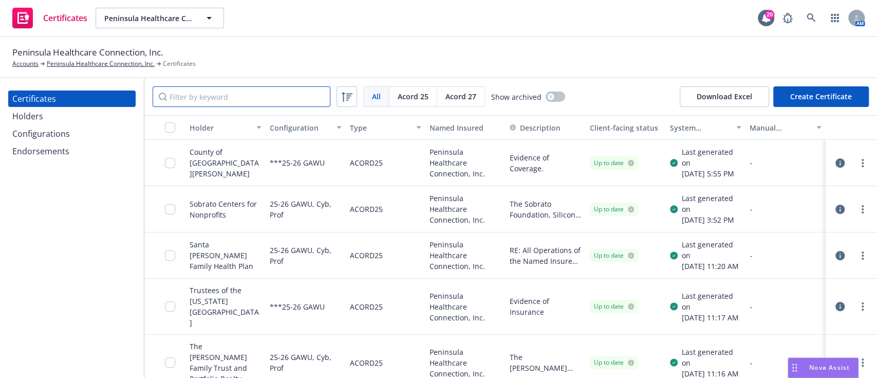
click at [199, 97] on input "Filter by keyword" at bounding box center [242, 96] width 178 height 21
type input "p"
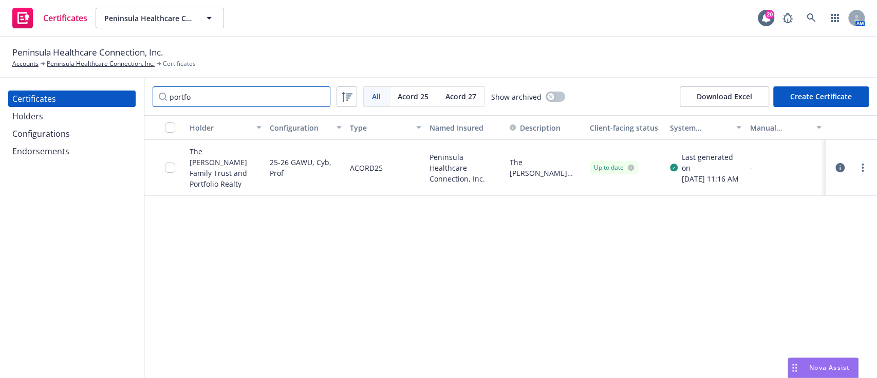
type input "portfo"
click at [40, 123] on div "Holders" at bounding box center [27, 116] width 31 height 16
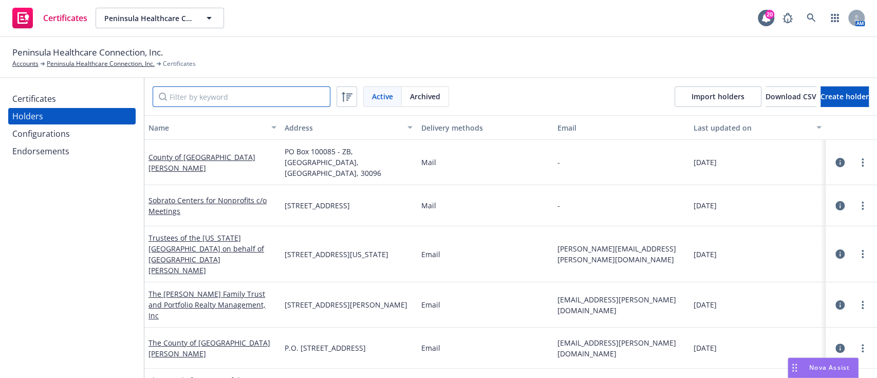
click at [215, 105] on input "Filter by keyword" at bounding box center [242, 96] width 178 height 21
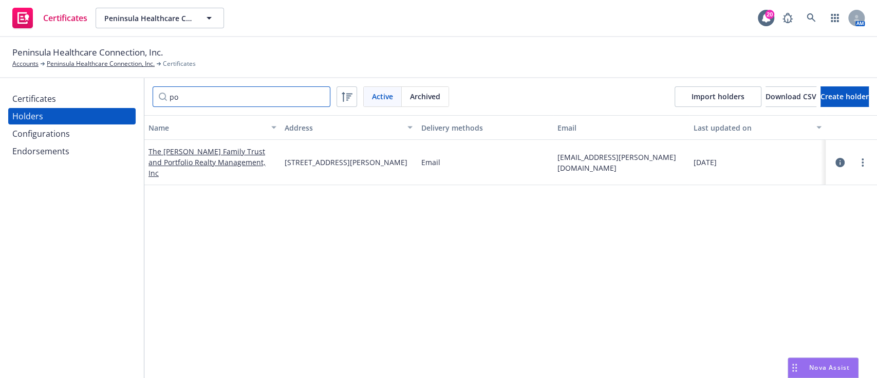
type input "p"
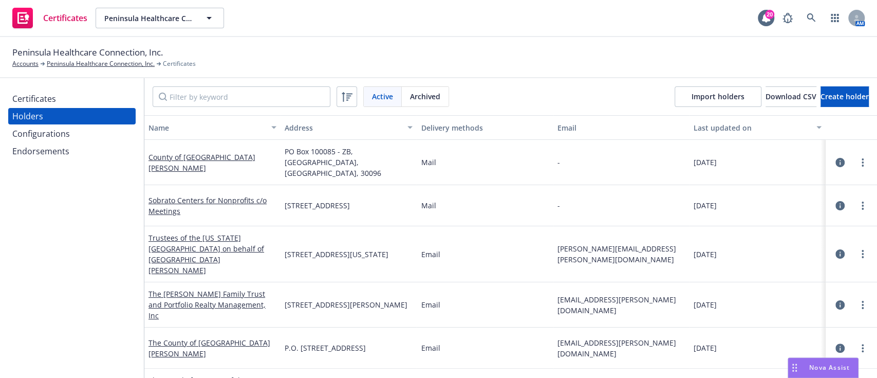
click at [33, 146] on div "Endorsements" at bounding box center [40, 151] width 57 height 16
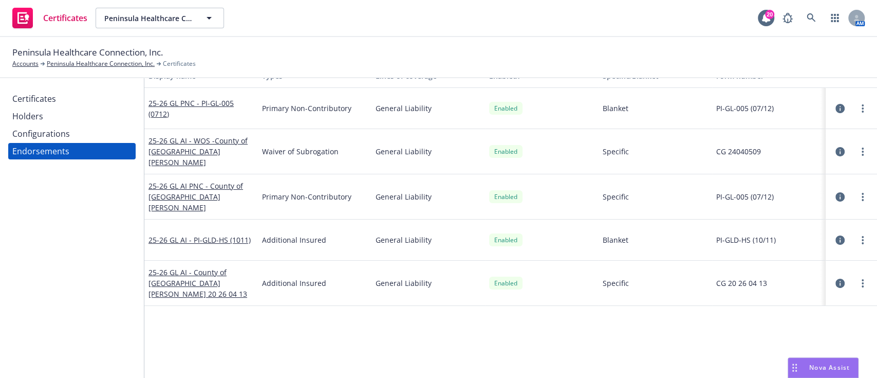
scroll to position [53, 0]
click at [66, 108] on div "Holders" at bounding box center [71, 116] width 119 height 16
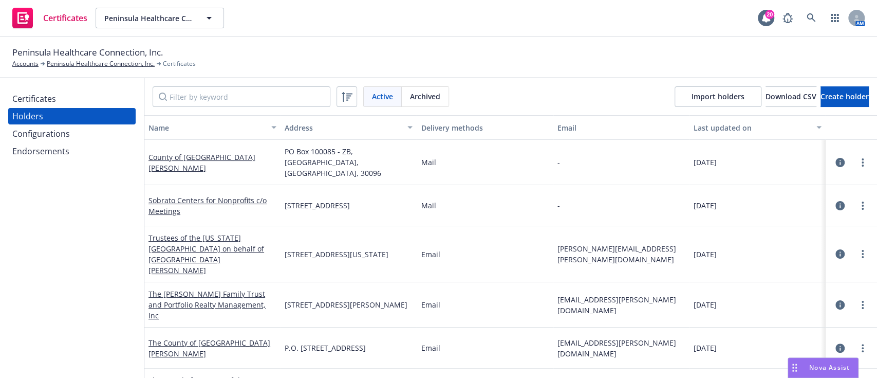
click at [66, 108] on div "Holders" at bounding box center [71, 116] width 119 height 16
click at [181, 88] on input "Filter by keyword" at bounding box center [242, 96] width 178 height 21
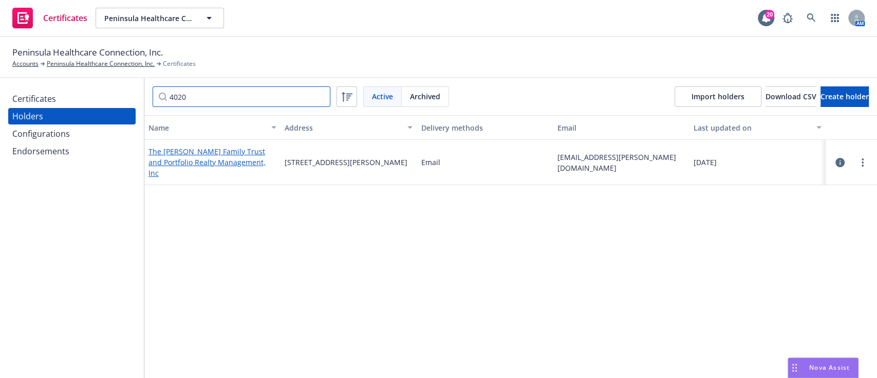
type input "4020"
click at [178, 168] on link "The [PERSON_NAME] Family Trust and Portfolio Realty Management, Inc" at bounding box center [206, 161] width 117 height 31
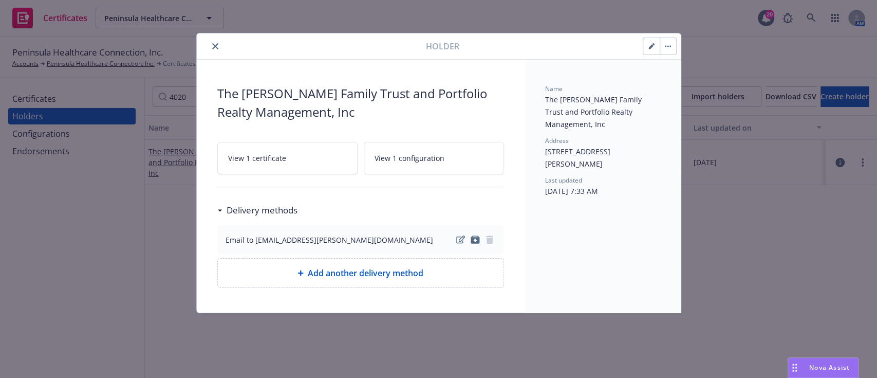
click at [283, 156] on span "View 1 certificate" at bounding box center [257, 158] width 58 height 11
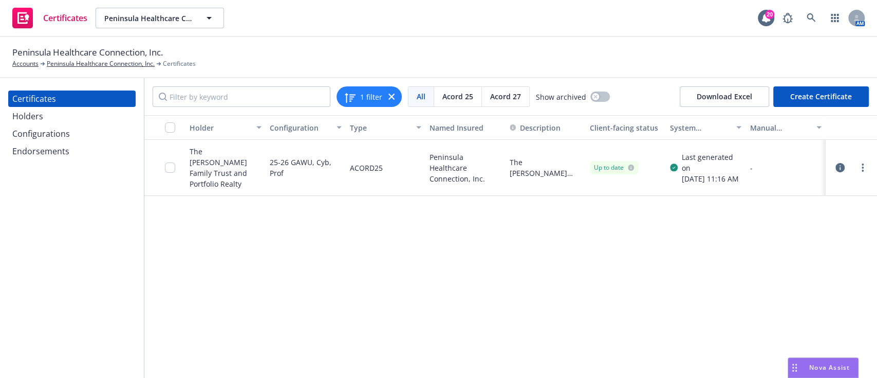
click at [838, 163] on icon "button" at bounding box center [839, 167] width 9 height 9
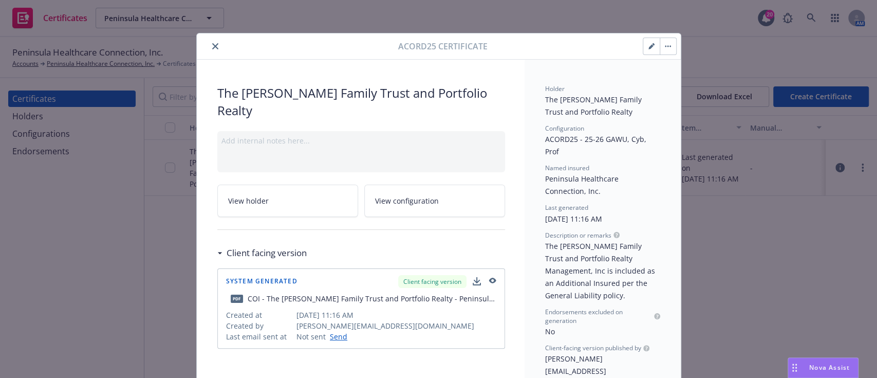
click at [488, 277] on icon "button" at bounding box center [491, 280] width 9 height 7
